Goal: Navigation & Orientation: Find specific page/section

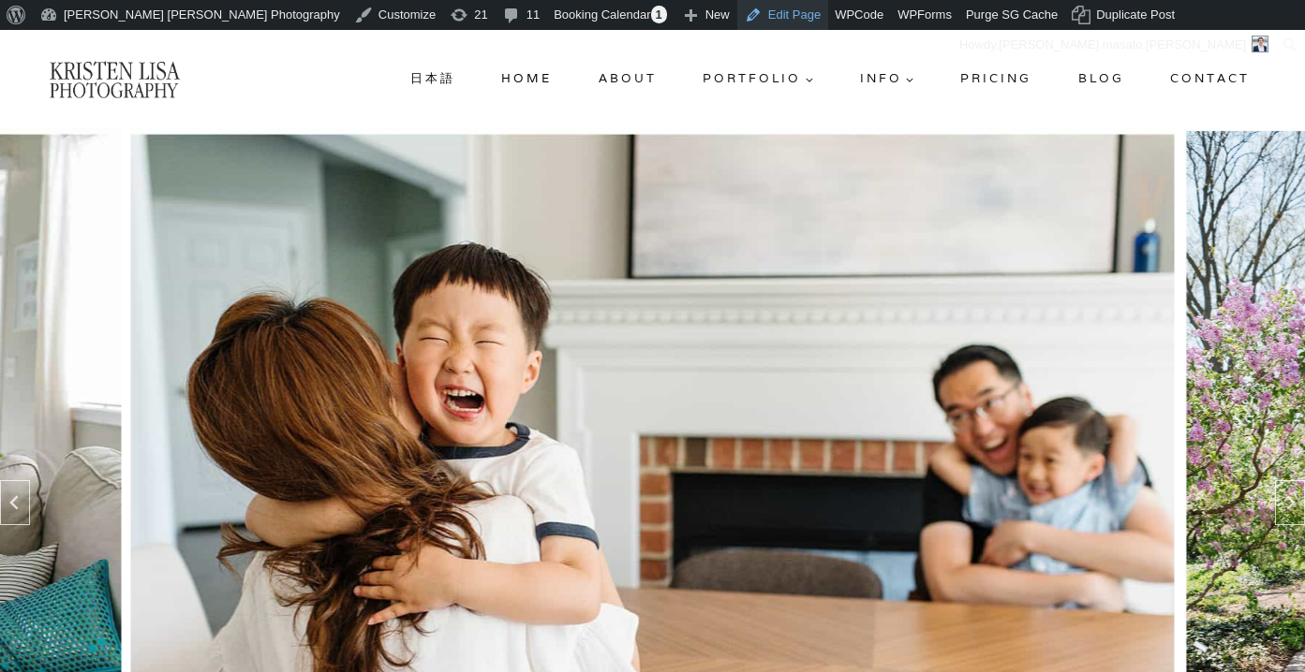
click at [737, 20] on link "Edit Page" at bounding box center [782, 15] width 91 height 30
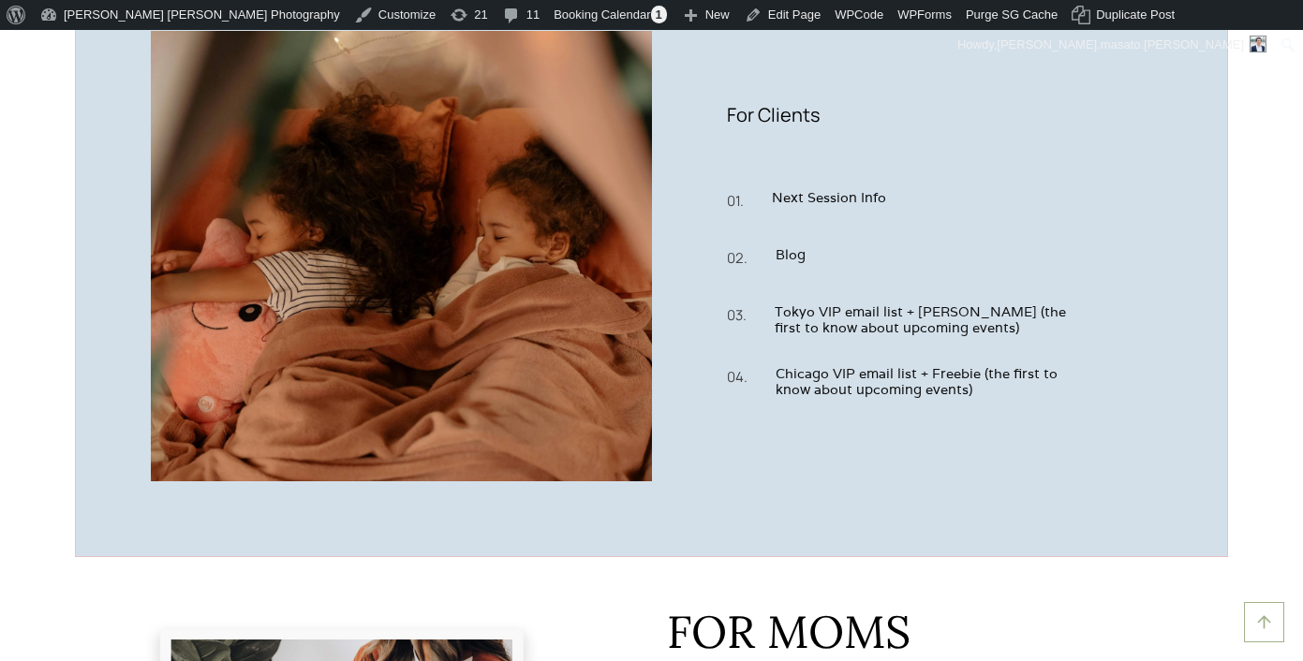
scroll to position [906, 0]
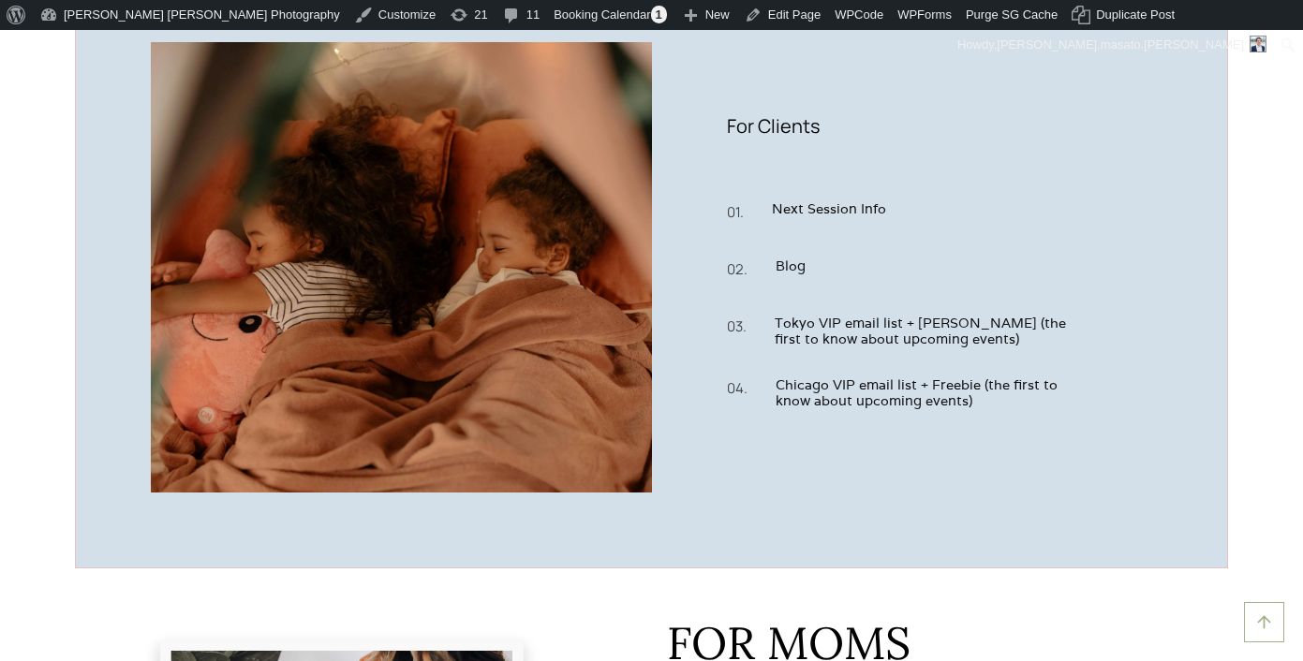
click at [1115, 484] on div "For Clients 01. Next Session Info 02. Blog 03. Tokyo VIP email list + Freebie (…" at bounding box center [902, 267] width 501 height 450
click at [737, 8] on link "Edit Page" at bounding box center [782, 15] width 91 height 30
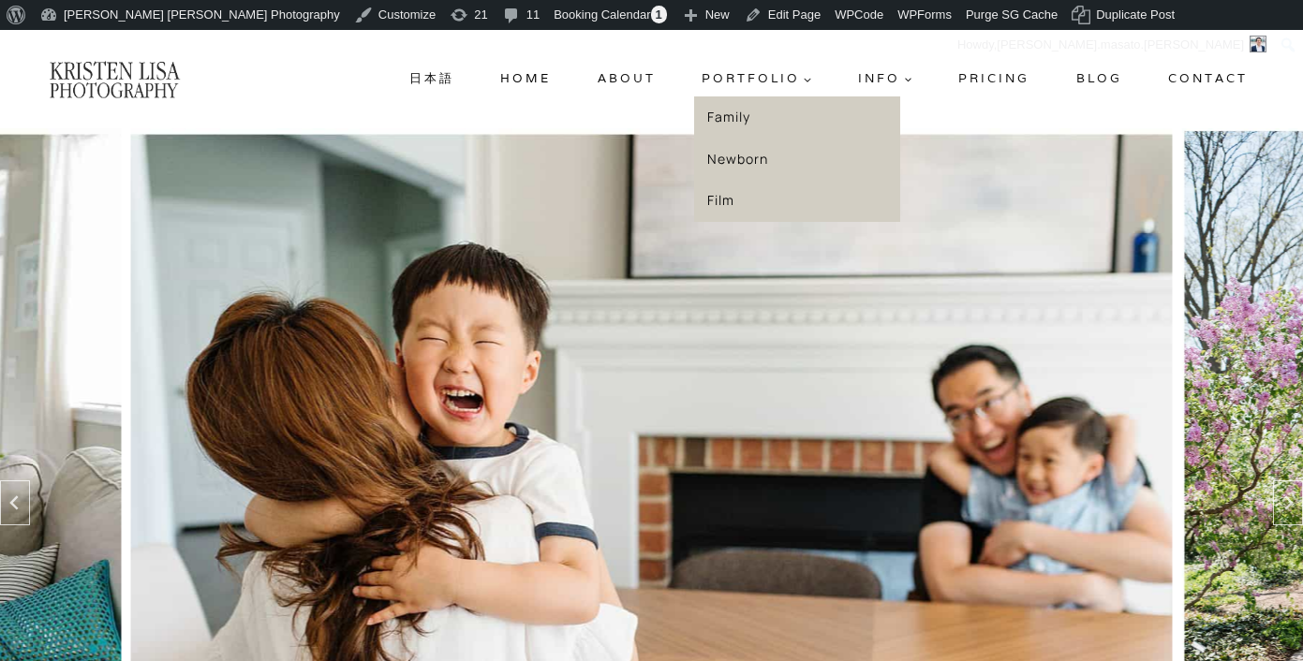
click at [740, 118] on link "Family" at bounding box center [797, 117] width 206 height 42
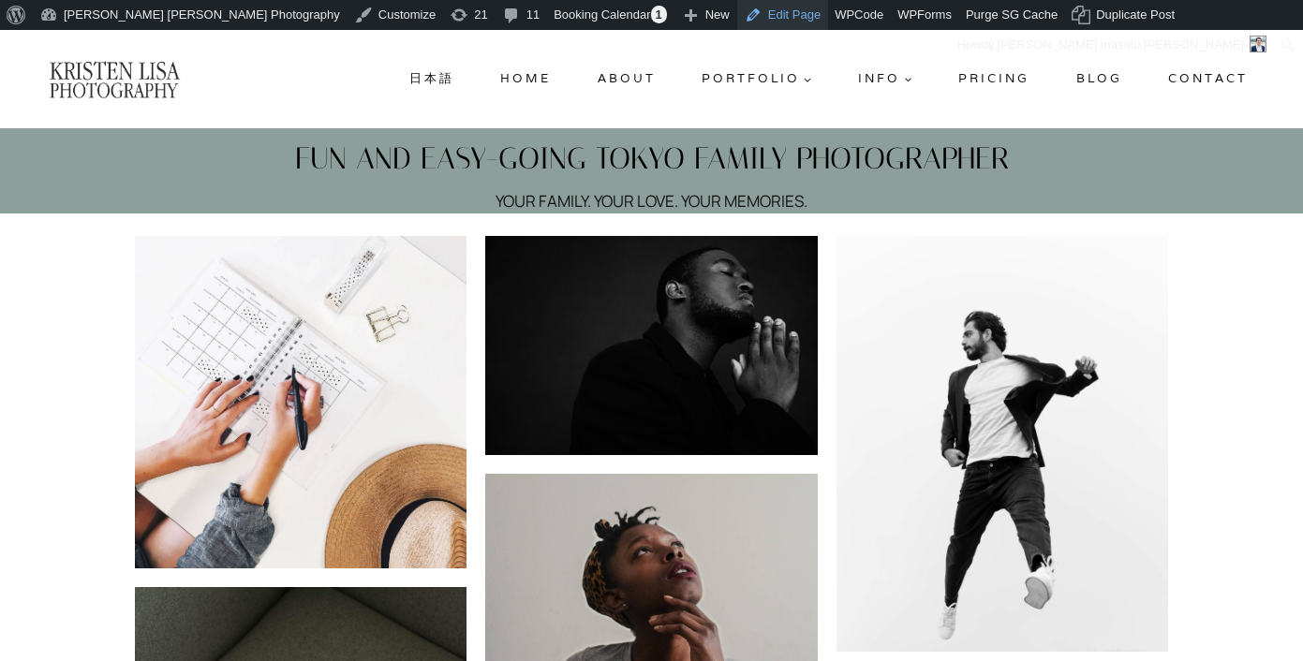
click at [737, 25] on link "Edit Page" at bounding box center [782, 15] width 91 height 30
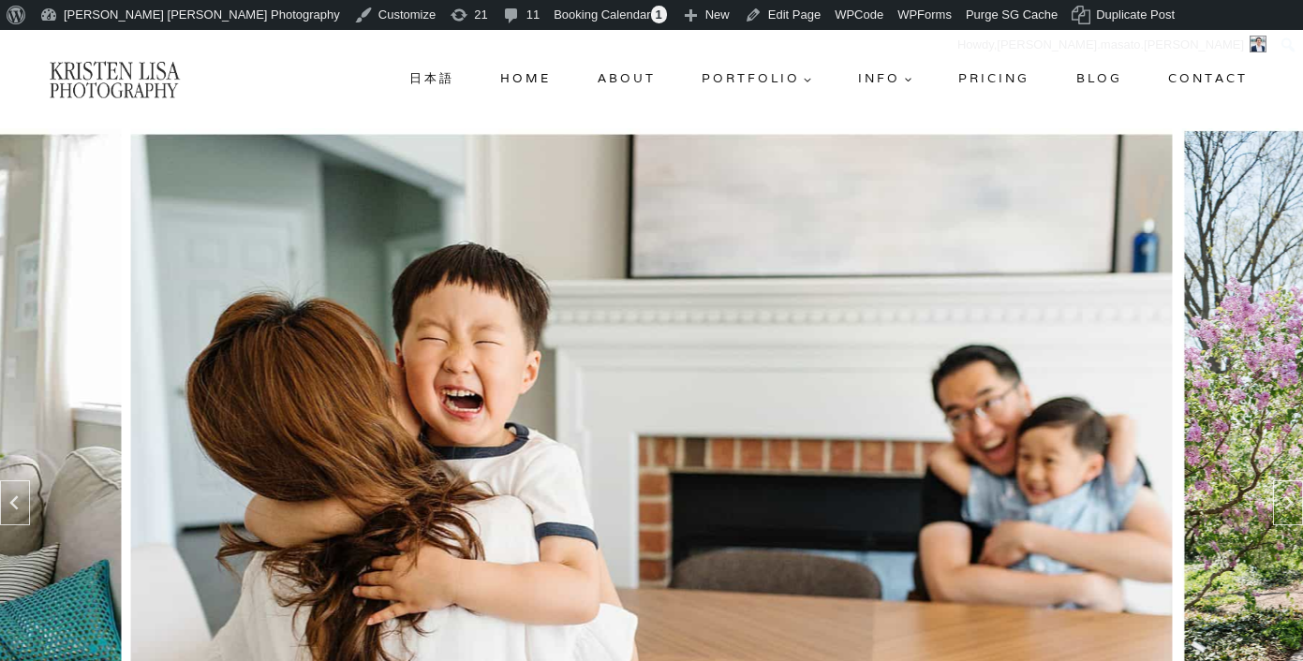
click at [1085, 73] on link "Blog" at bounding box center [1099, 79] width 61 height 34
click at [1093, 78] on link "Blog" at bounding box center [1099, 79] width 61 height 34
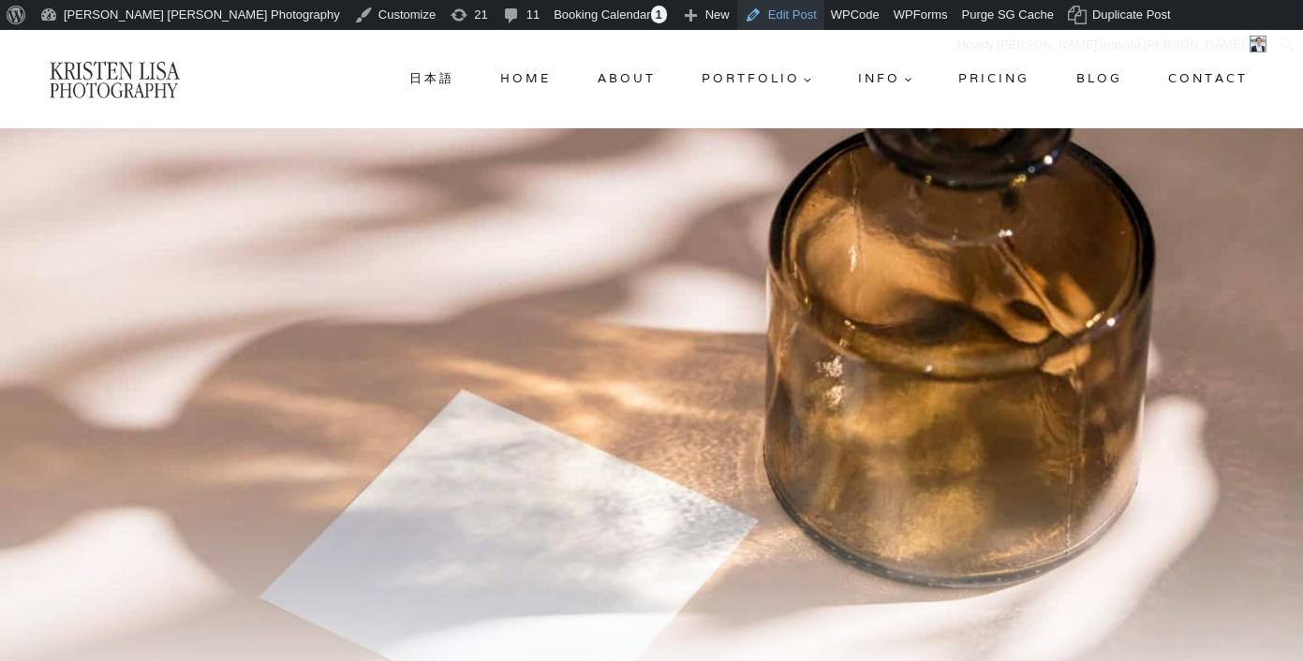
click at [737, 11] on link "Edit Post" at bounding box center [780, 15] width 87 height 30
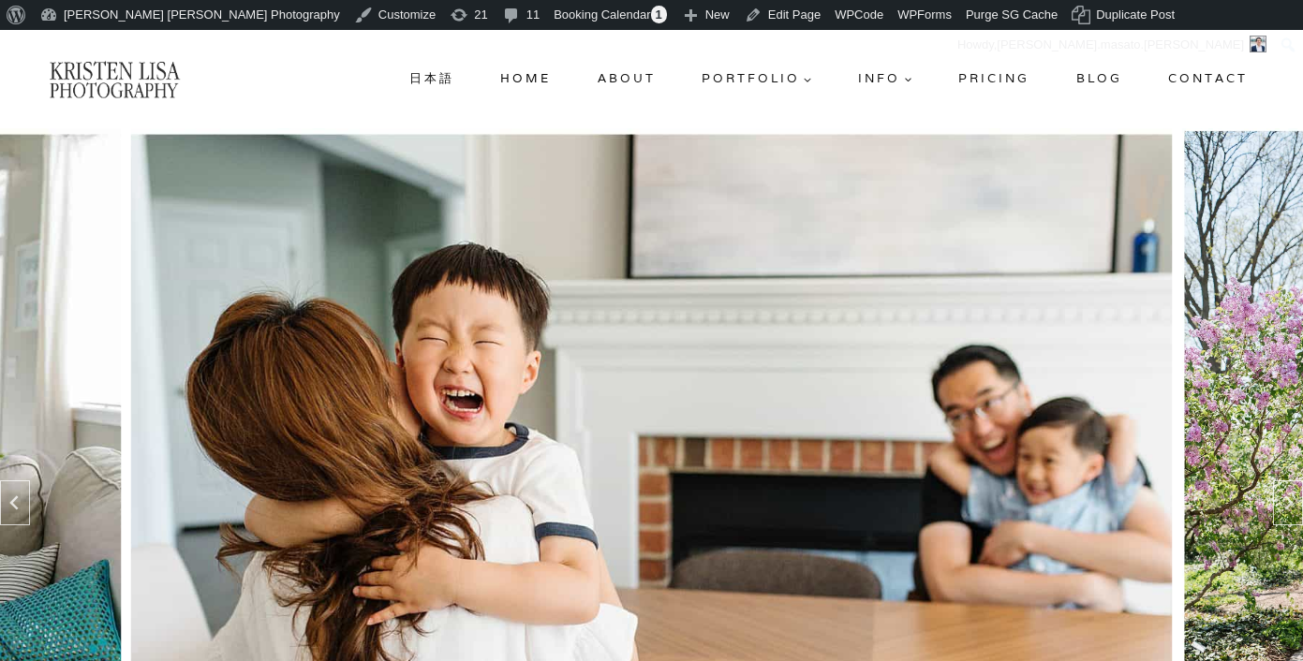
click at [1204, 77] on link "Contact" at bounding box center [1207, 79] width 95 height 34
click at [1058, 79] on link "Blog 2025" at bounding box center [1080, 79] width 108 height 34
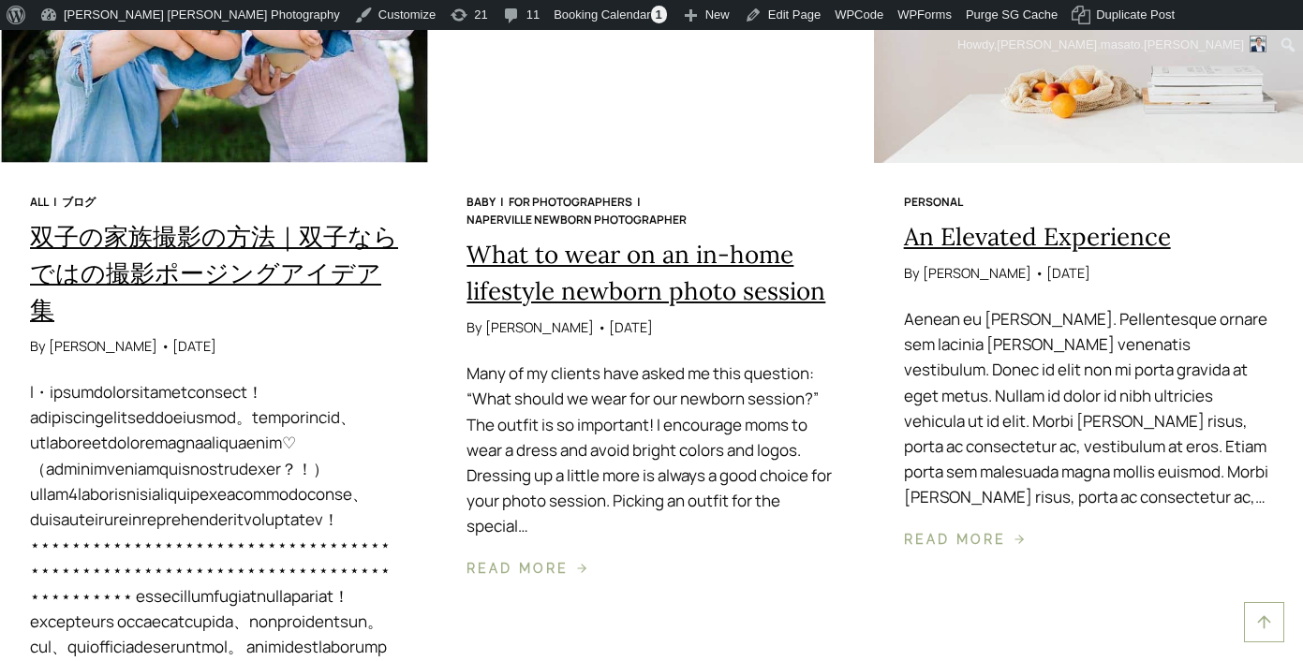
scroll to position [1183, 0]
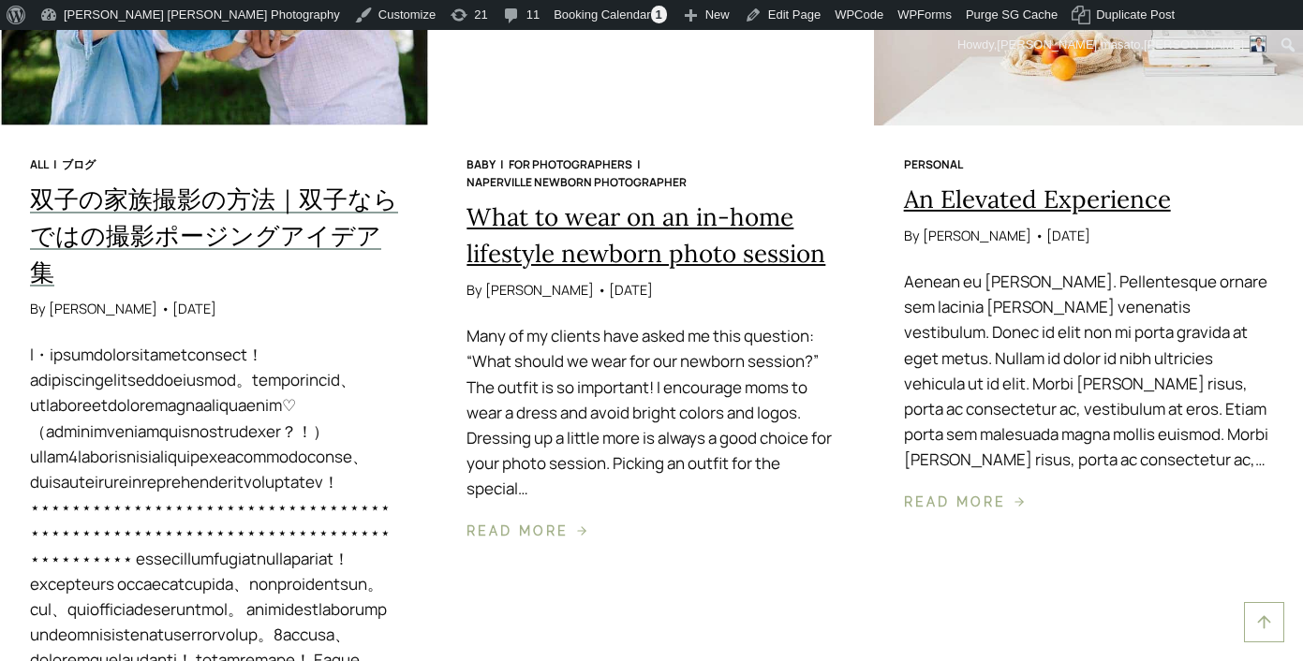
click at [272, 218] on h2 "双子の家族撮影の方法｜双子ならではの撮影ポージングアイデア集" at bounding box center [214, 236] width 369 height 110
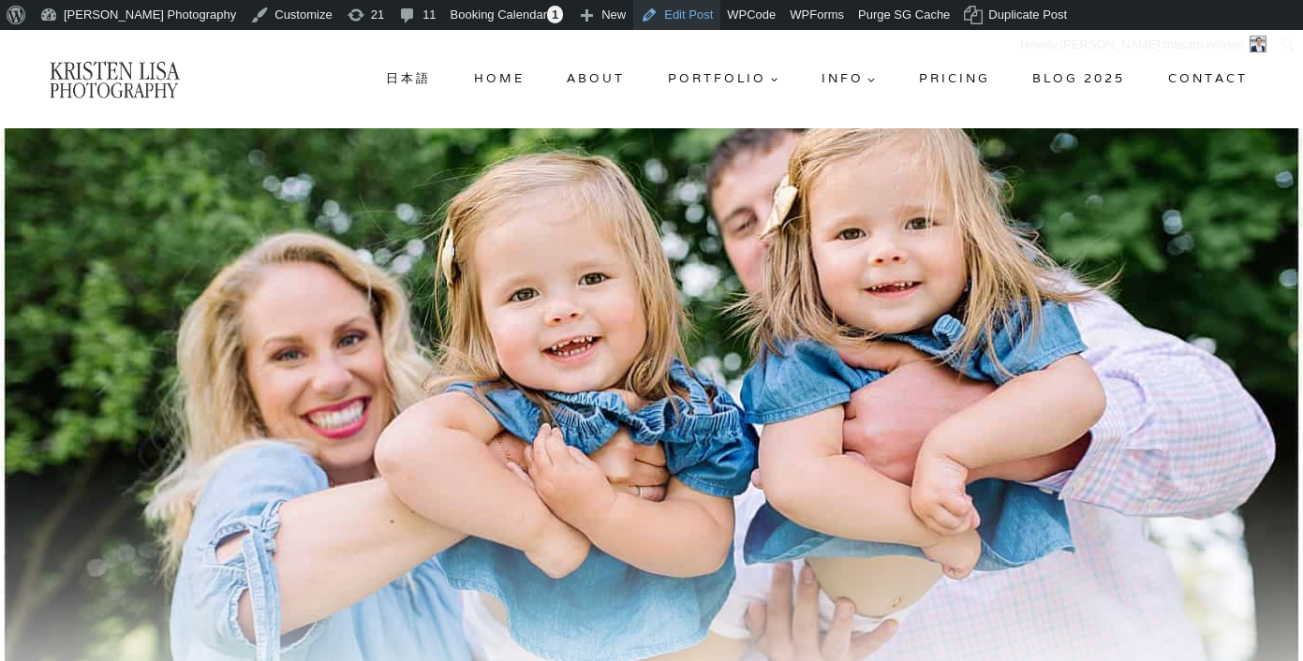
click at [665, 18] on link "Edit Post" at bounding box center [676, 15] width 87 height 30
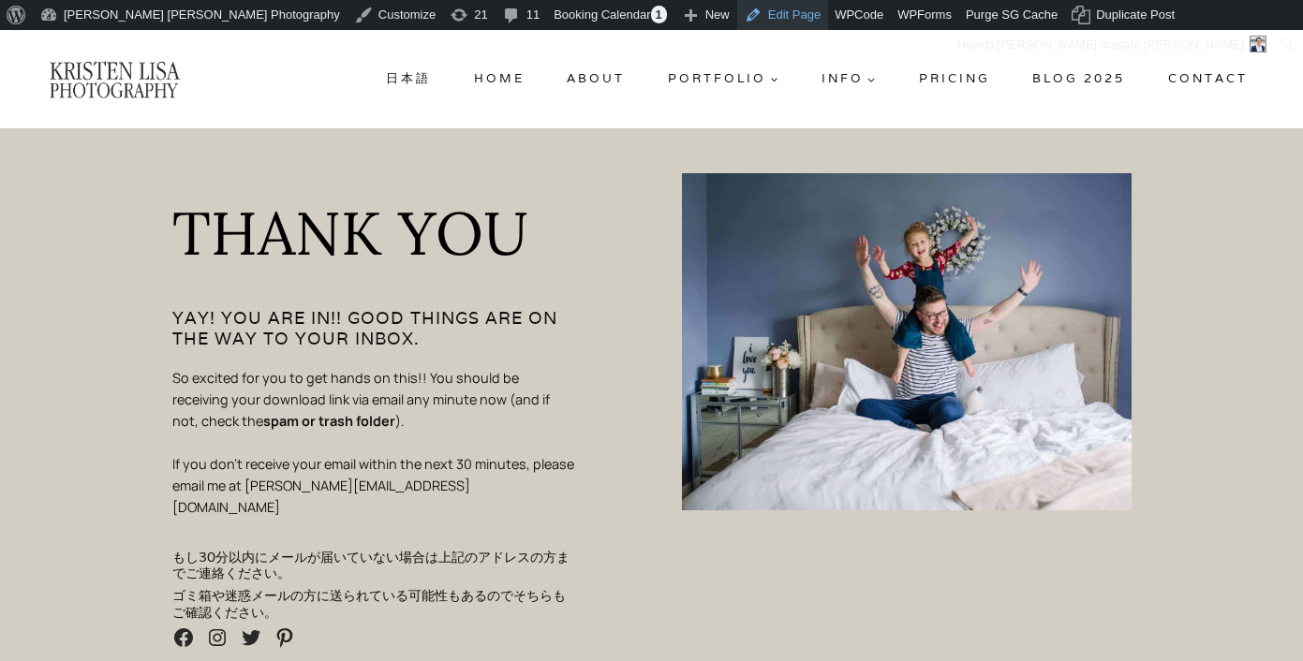
click at [737, 8] on link "Edit Page" at bounding box center [782, 15] width 91 height 30
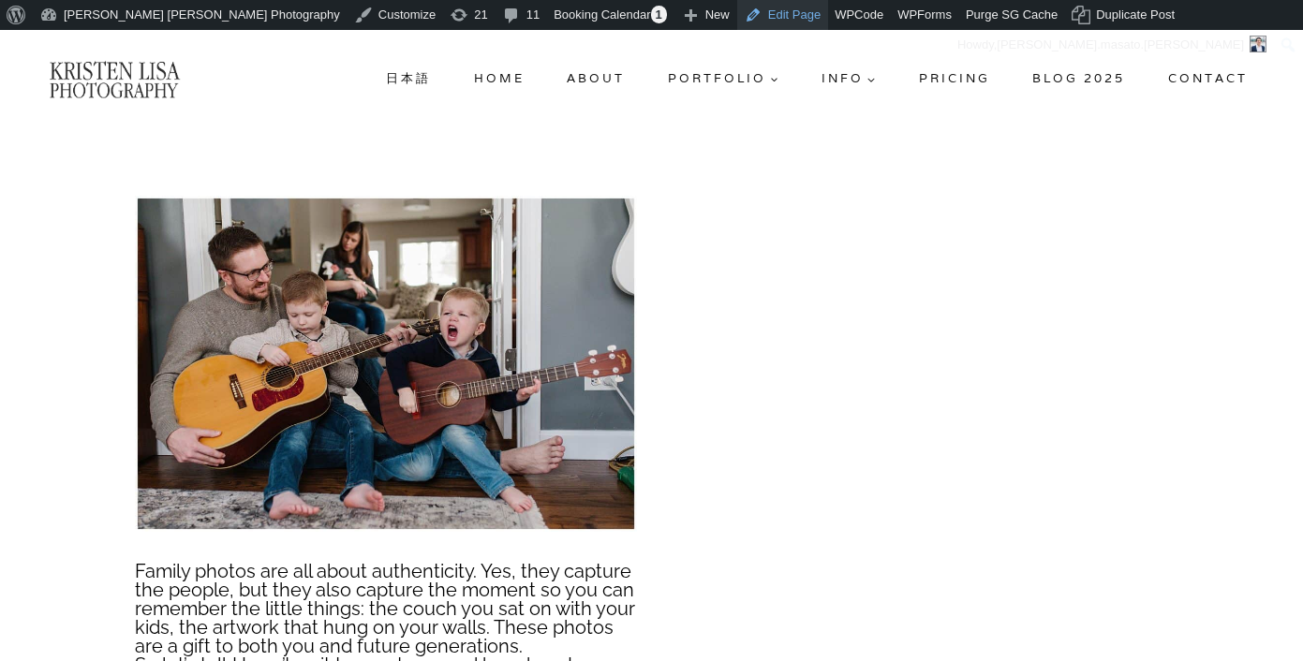
click at [737, 17] on link "Edit Page" at bounding box center [782, 15] width 91 height 30
